Goal: Book appointment/travel/reservation

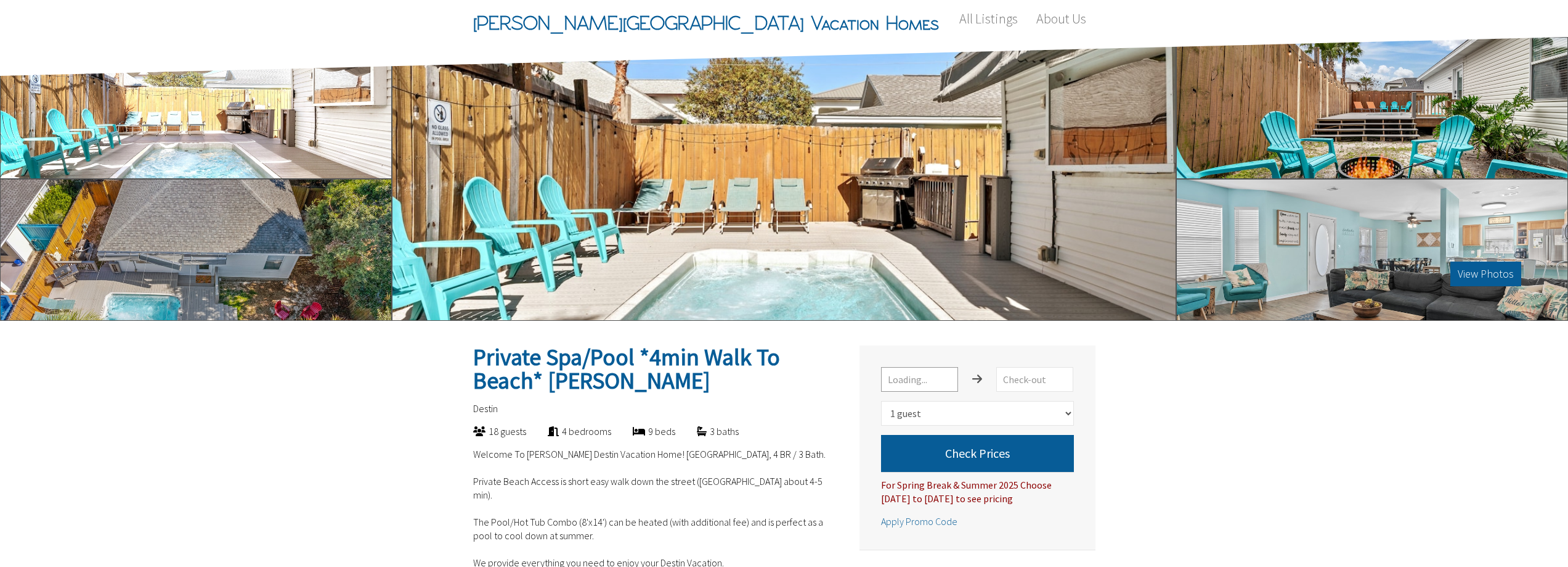
select select "1"
click at [991, 21] on link "All Listings" at bounding box center [988, 19] width 77 height 37
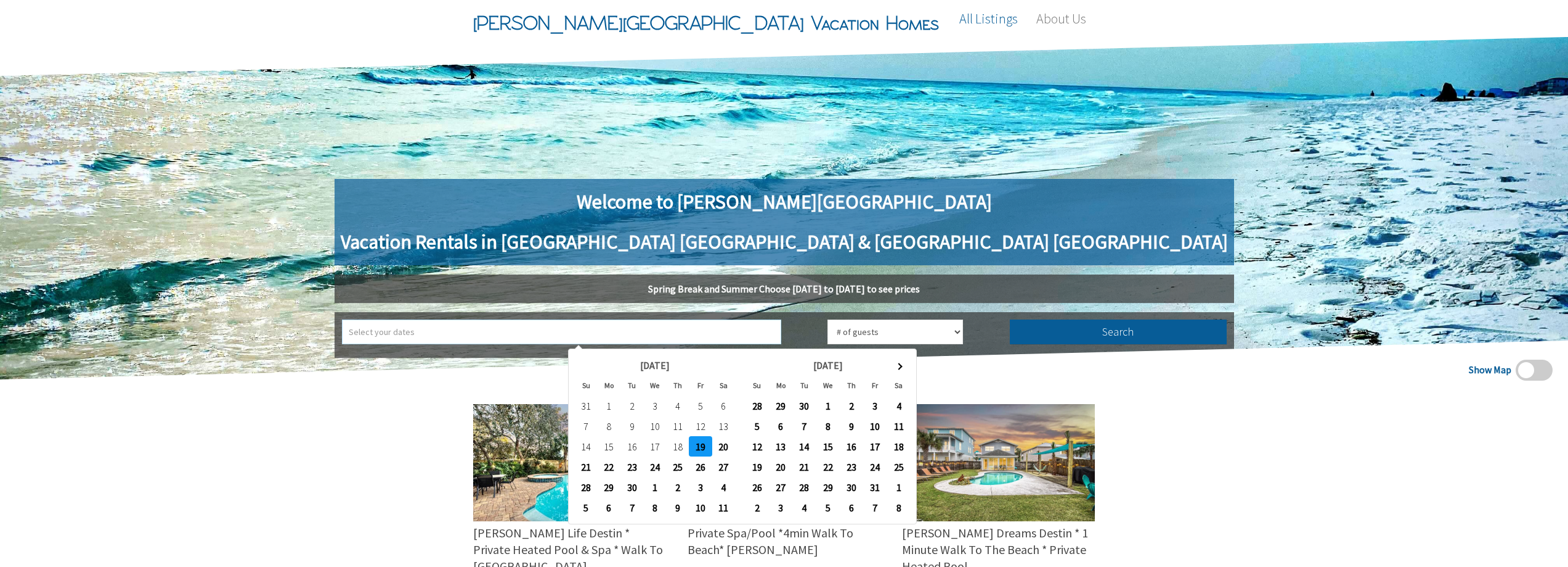
click at [716, 332] on input "text" at bounding box center [561, 332] width 439 height 25
click at [902, 368] on th at bounding box center [898, 365] width 23 height 20
type input "[DATE] ➡ [DATE]"
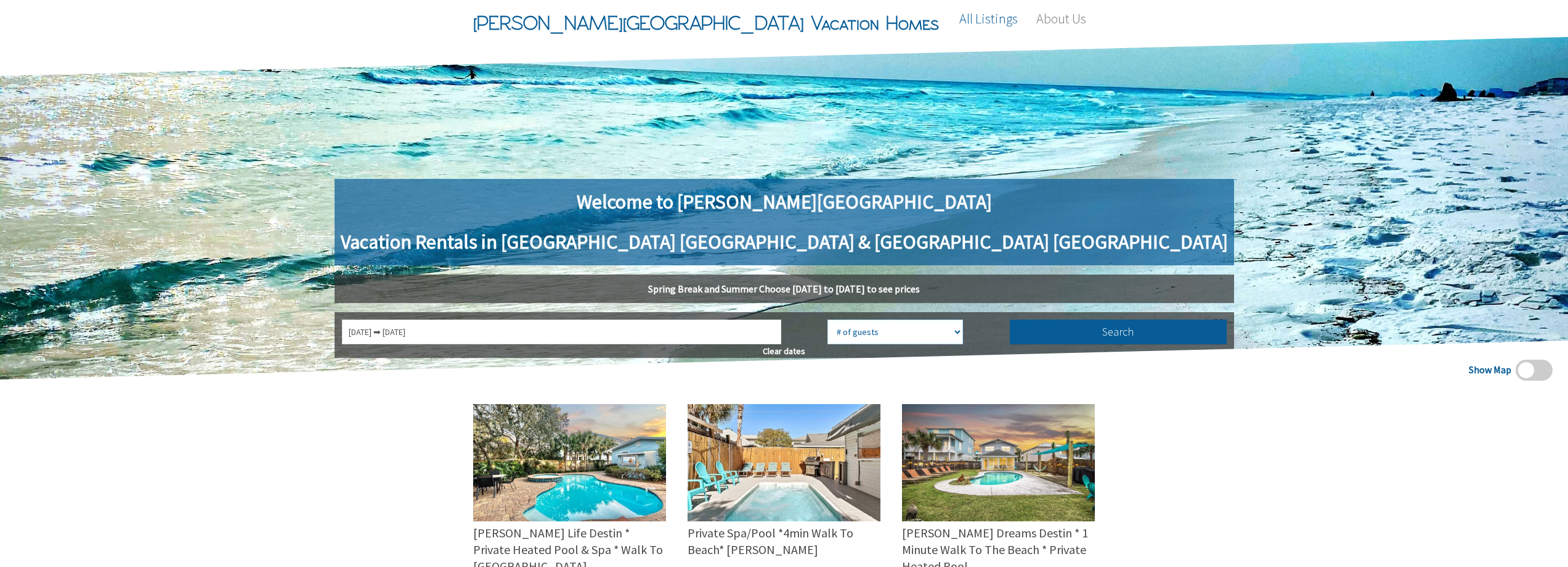
click at [882, 328] on select "# of guests 1 guest 2 guests 3 guests 4 guests 5 guests 6 guests 7 guests 8 gue…" at bounding box center [895, 332] width 136 height 25
select select "2"
click at [828, 320] on select "# of guests 1 guest 2 guests 3 guests 4 guests 5 guests 6 guests 7 guests 8 gue…" at bounding box center [895, 332] width 136 height 25
click at [1010, 334] on button "Search" at bounding box center [1118, 332] width 217 height 25
